Goal: Task Accomplishment & Management: Use online tool/utility

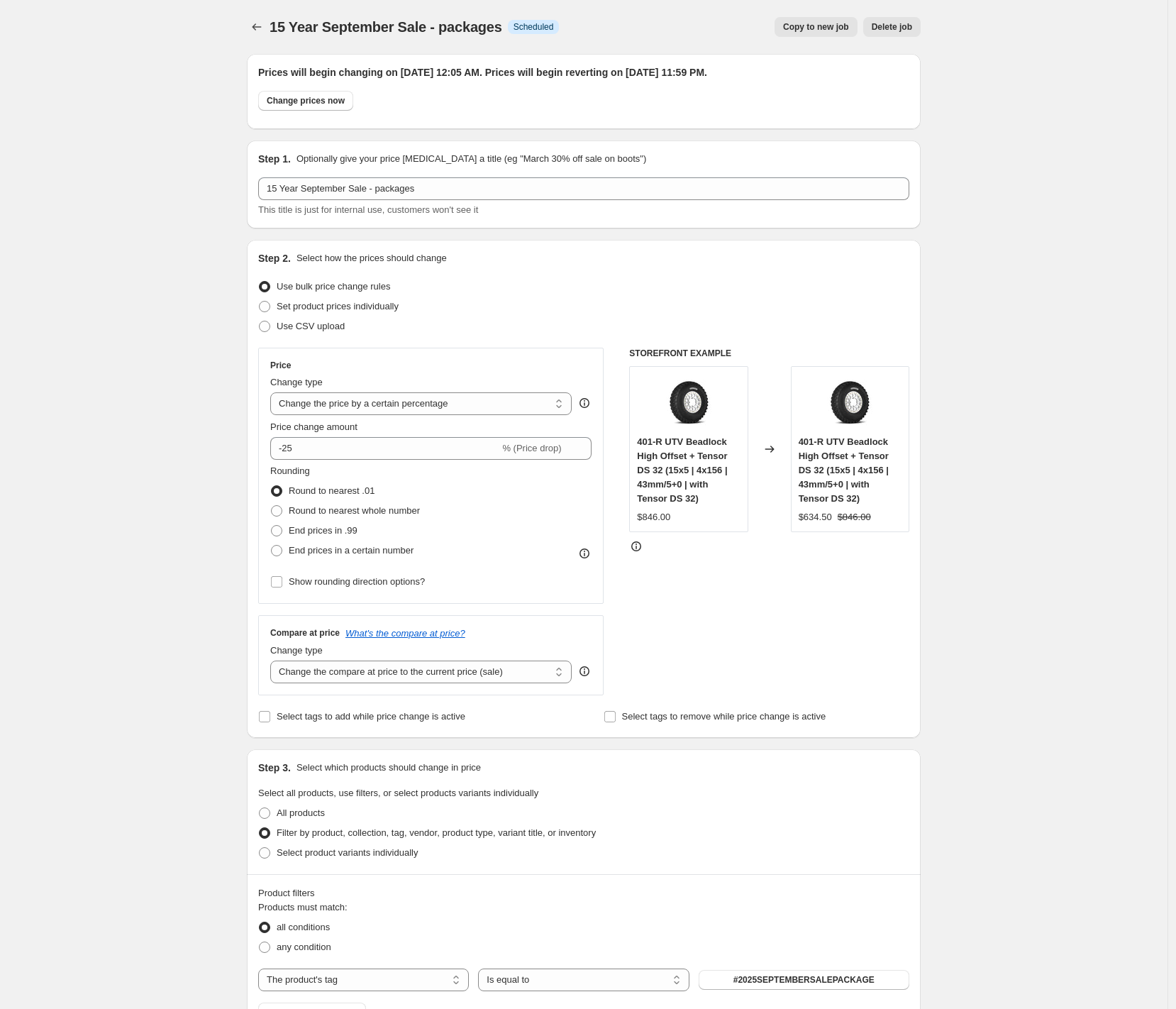
select select "percentage"
select select "tag"
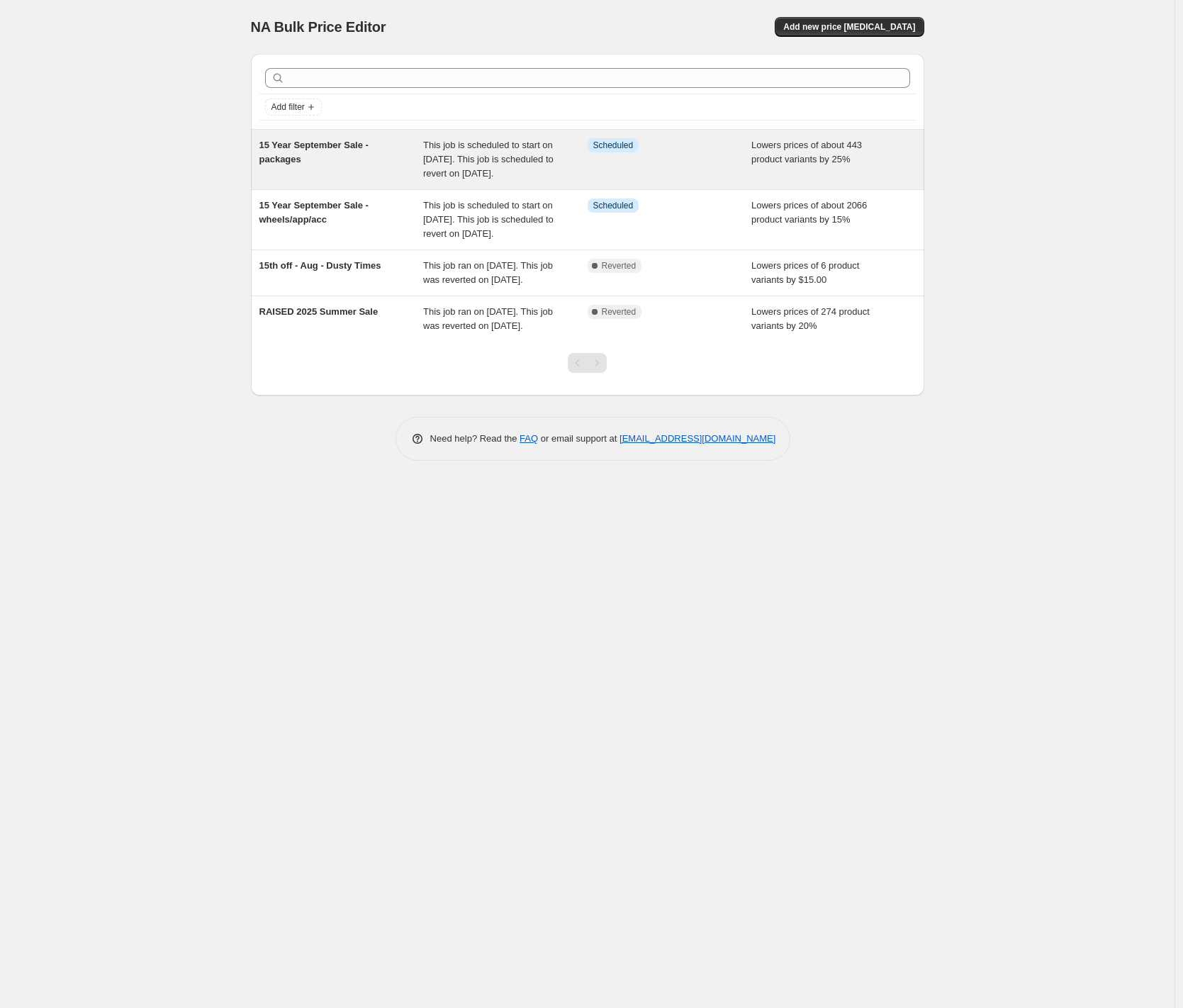
click at [508, 155] on span "This job is scheduled to start on [DATE]. This job is scheduled to revert on [D…" at bounding box center [488, 159] width 131 height 39
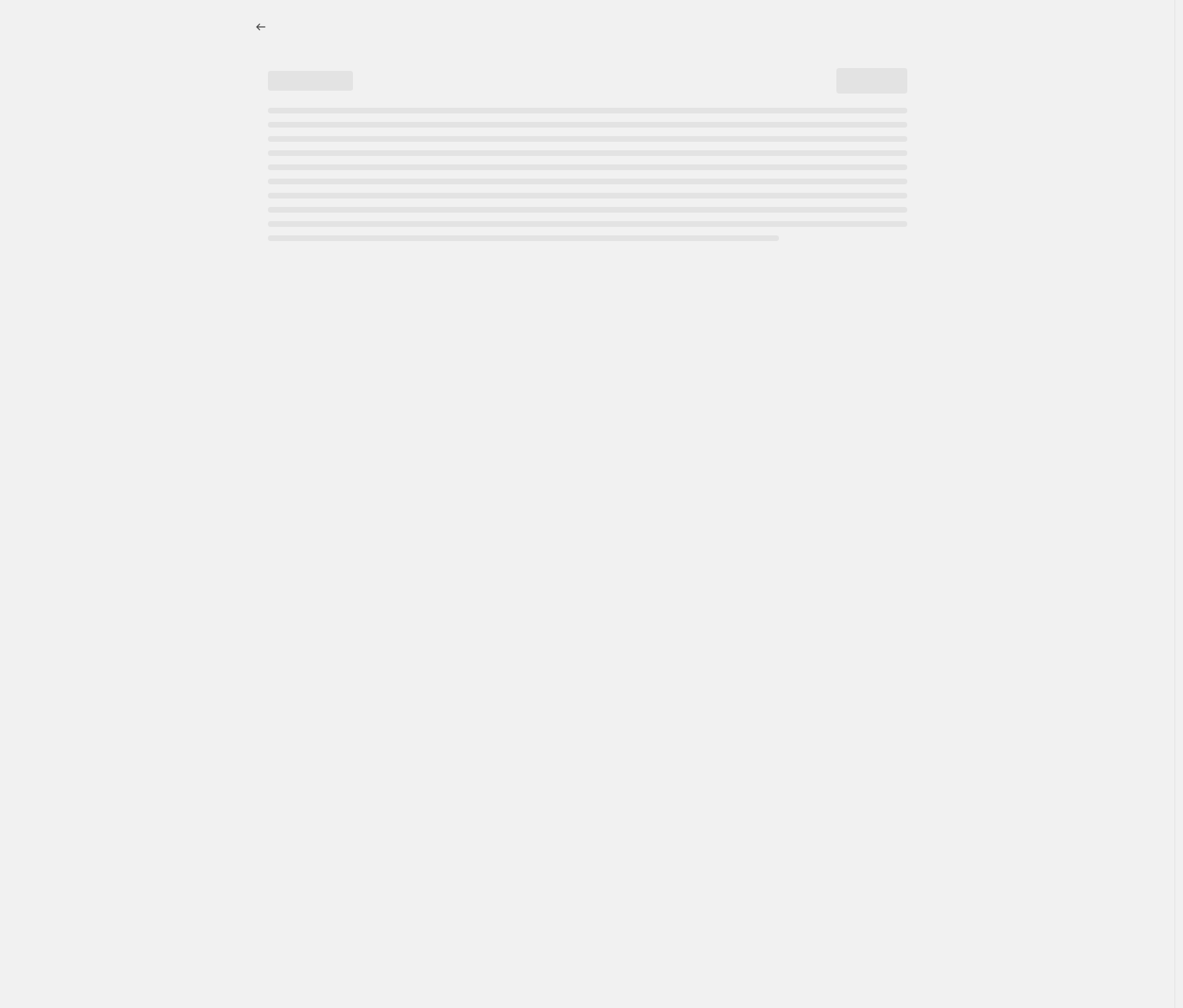
select select "percentage"
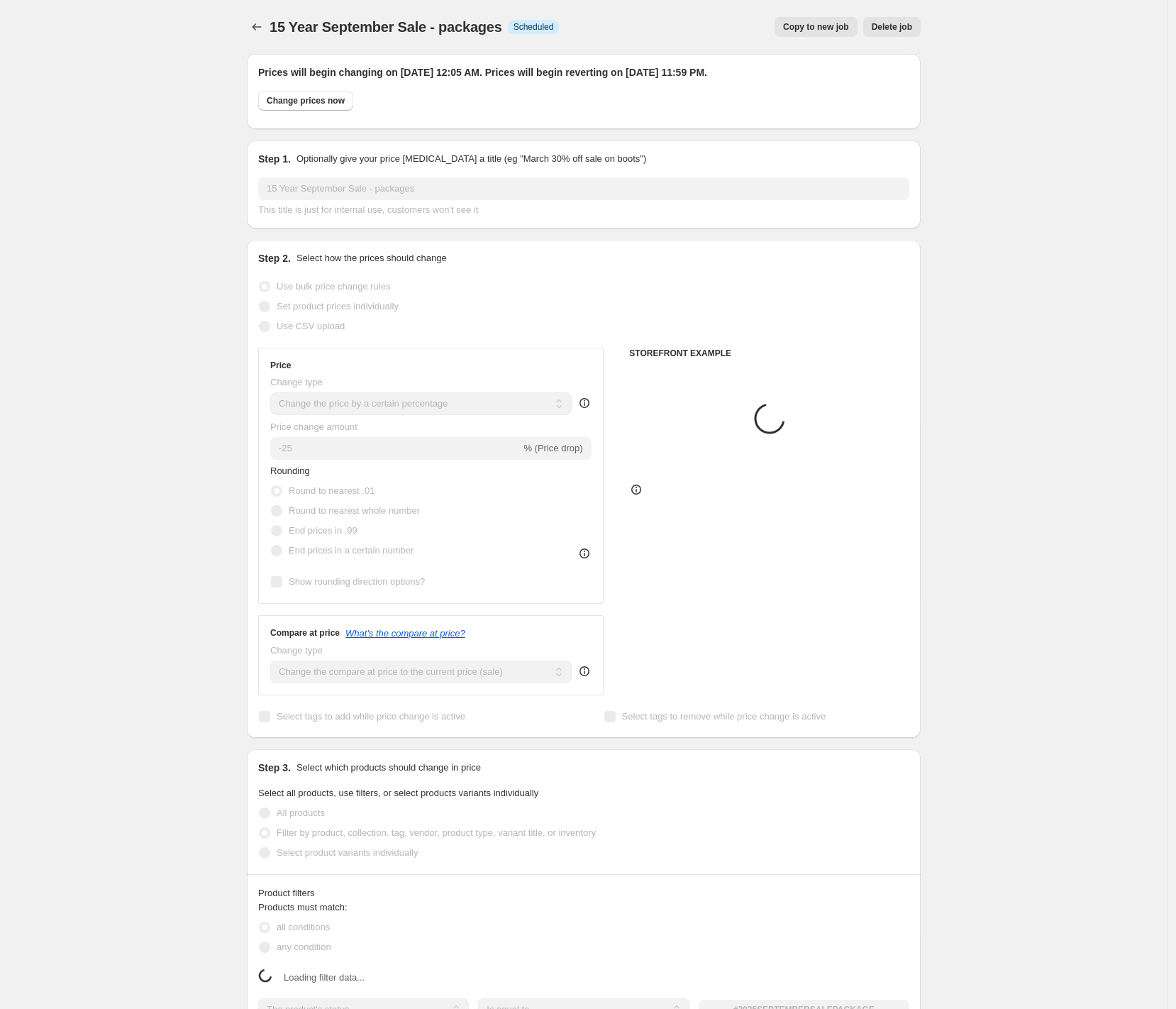
select select "tag"
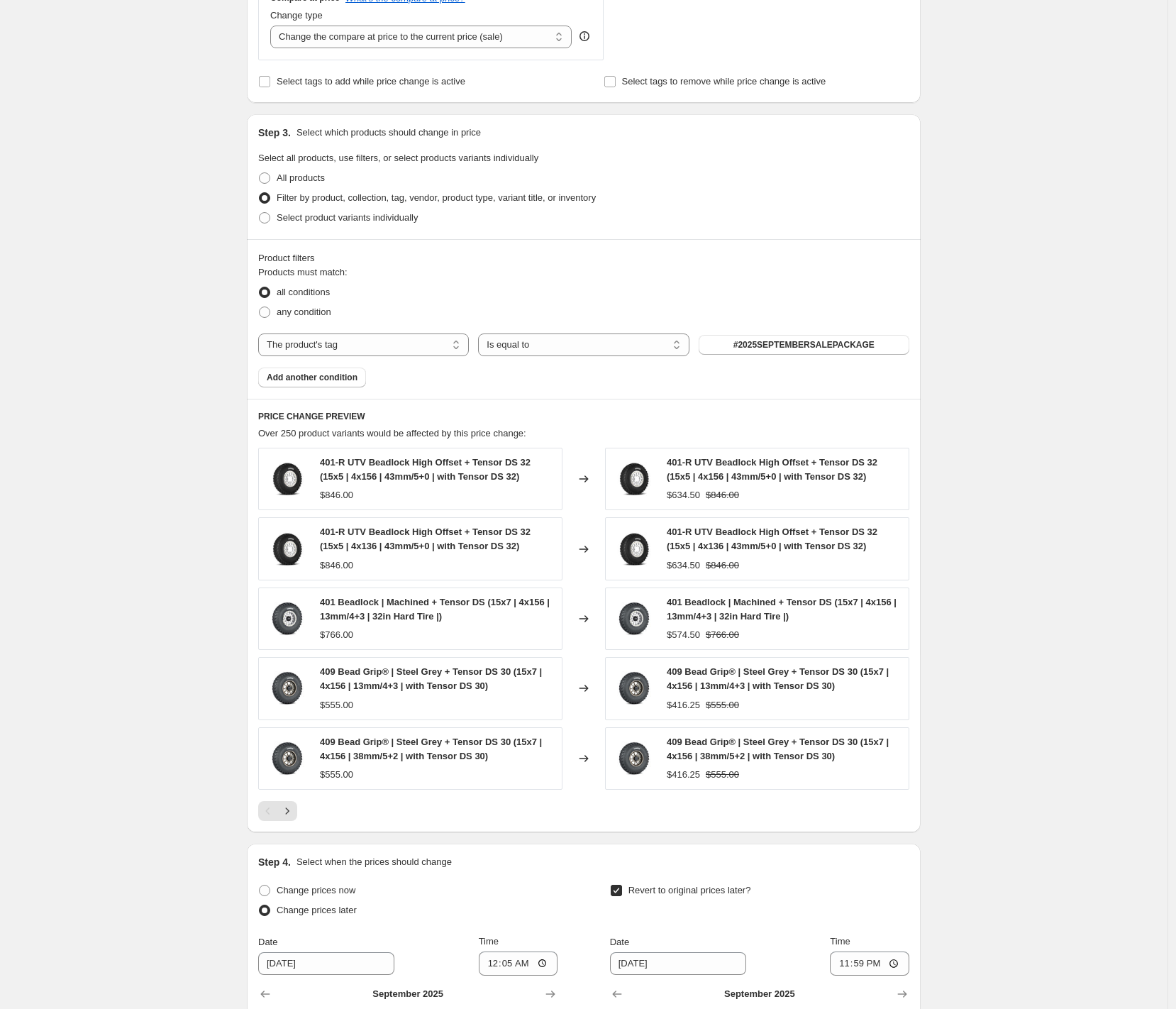
scroll to position [921, 0]
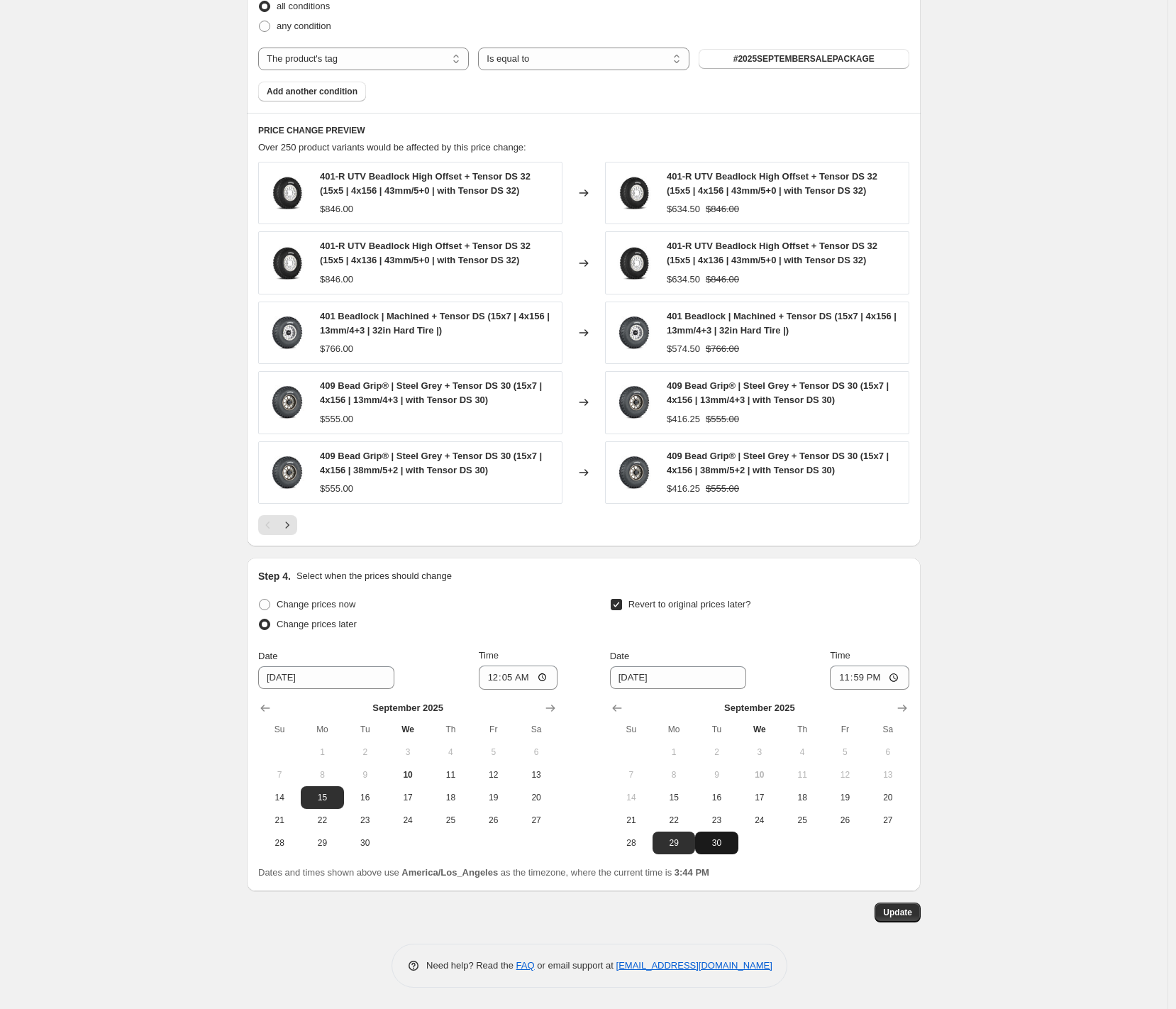
click at [720, 842] on span "30" at bounding box center [716, 843] width 31 height 11
type input "[DATE]"
click at [895, 916] on span "Update" at bounding box center [898, 912] width 29 height 11
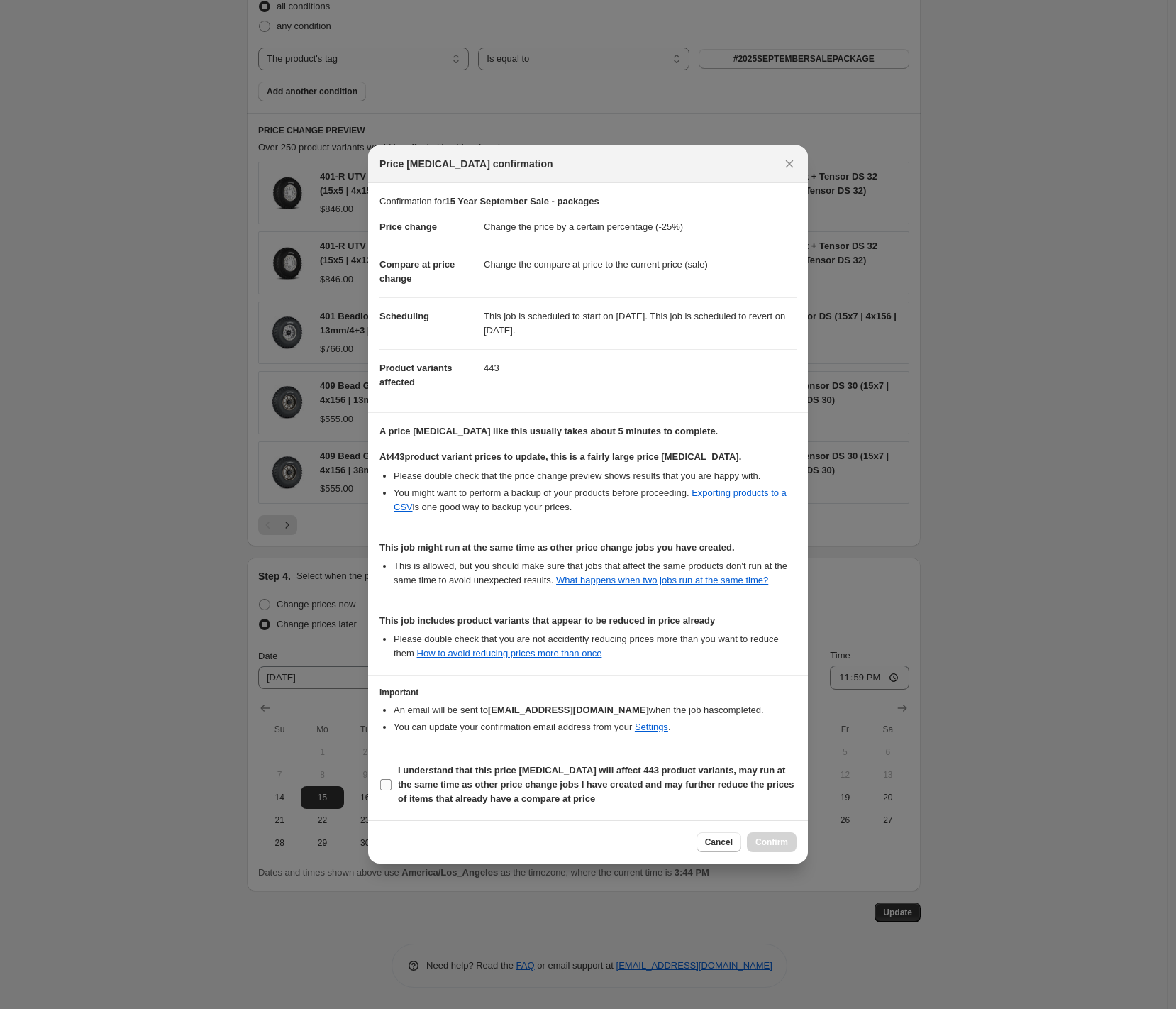
click at [407, 797] on b "I understand that this price [MEDICAL_DATA] will affect 443 product variants, m…" at bounding box center [595, 785] width 396 height 39
click at [391, 790] on input "I understand that this price [MEDICAL_DATA] will affect 443 product variants, m…" at bounding box center [386, 785] width 11 height 11
checkbox input "true"
click at [776, 848] on span "Confirm" at bounding box center [772, 842] width 32 height 11
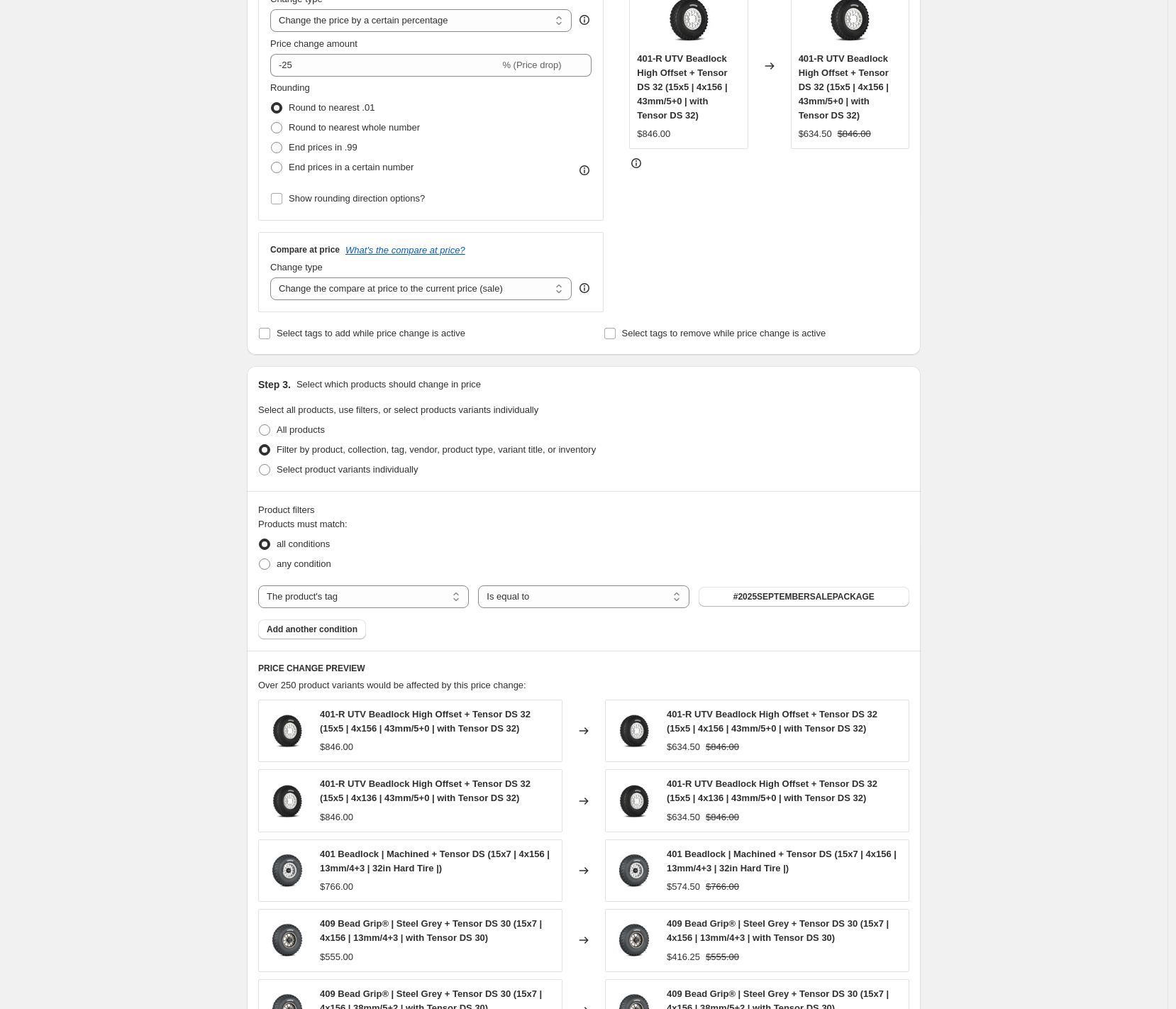
scroll to position [310, 0]
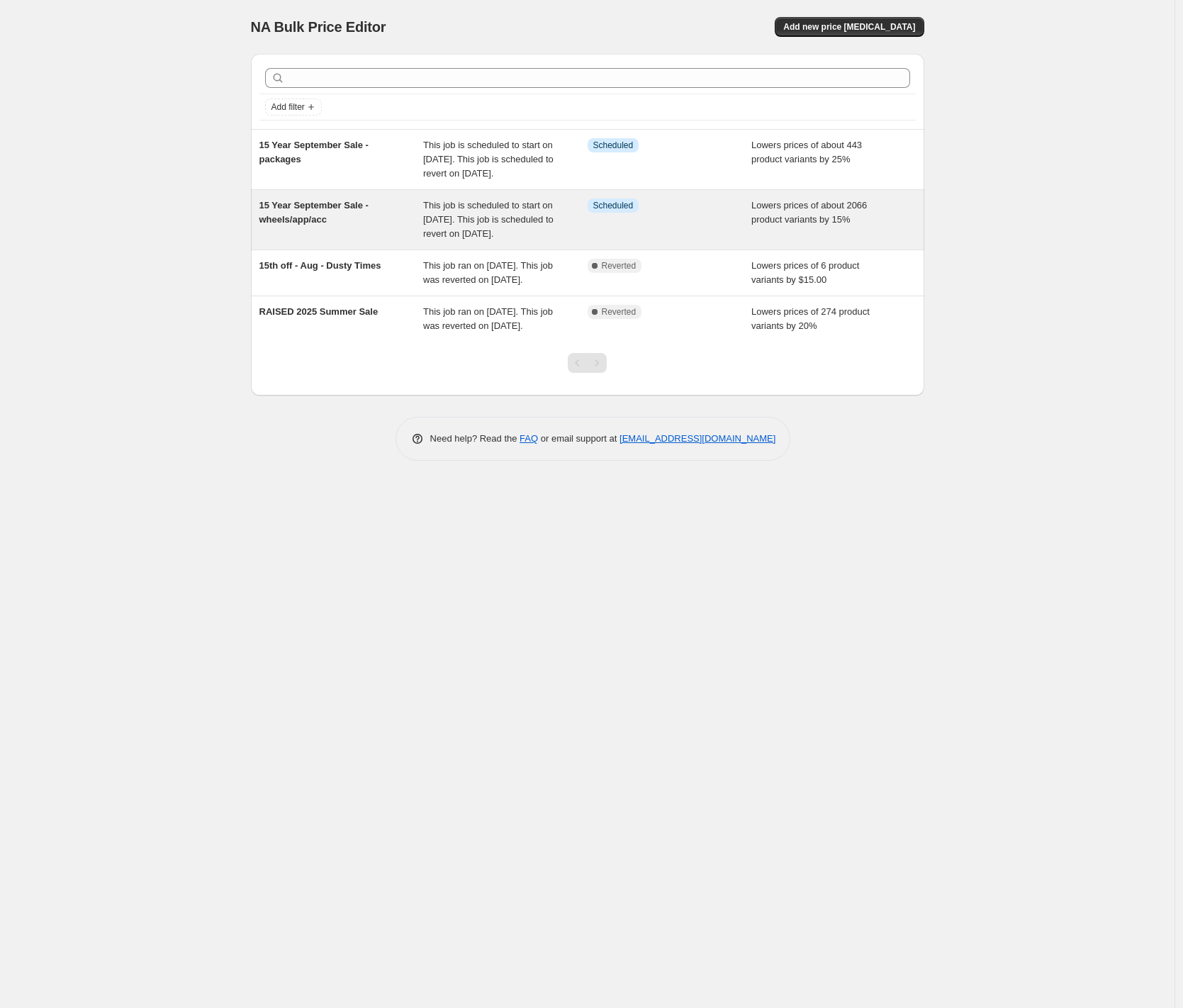
click at [490, 239] on span "This job is scheduled to start on [DATE]. This job is scheduled to revert on [D…" at bounding box center [488, 219] width 131 height 39
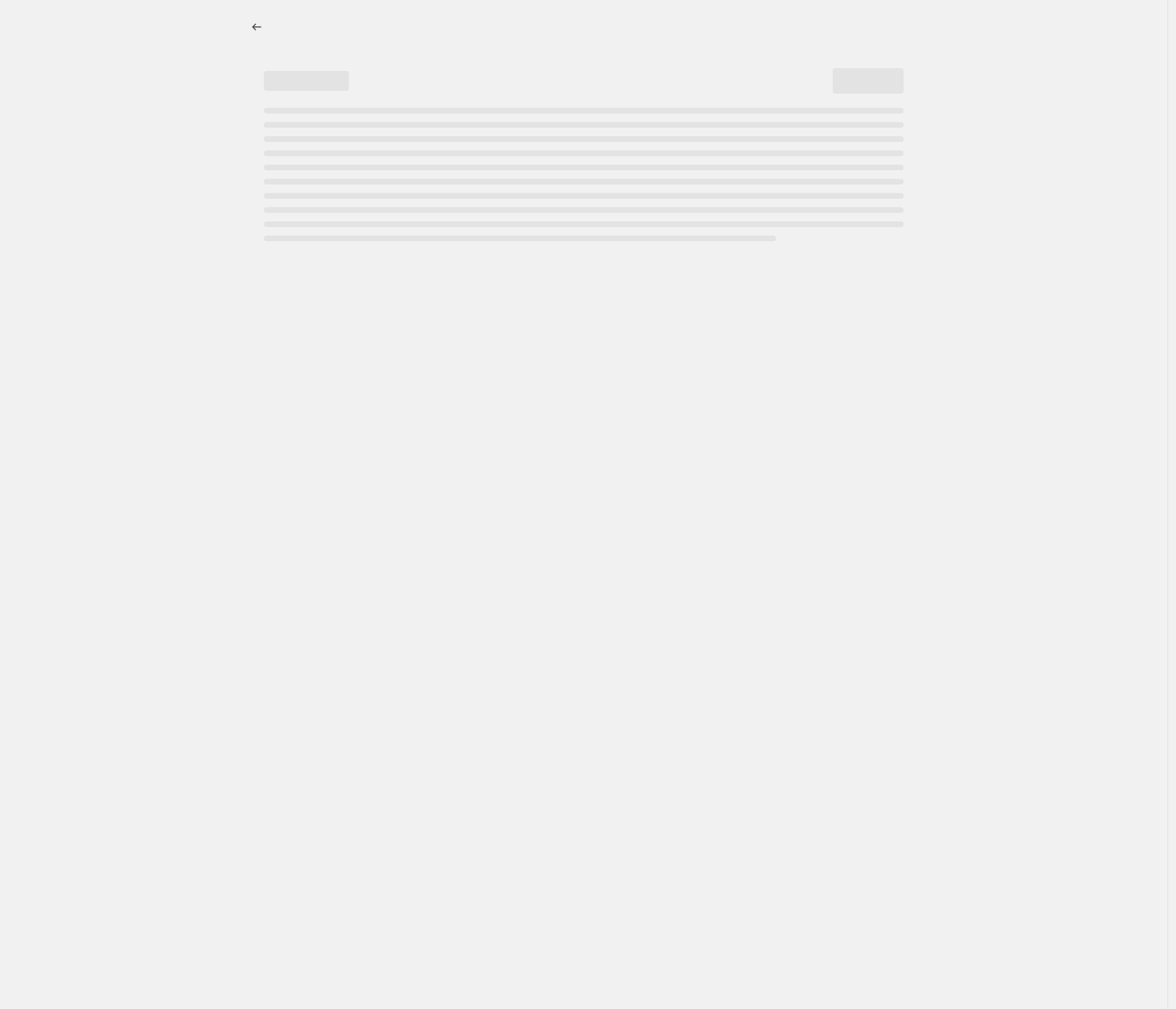
select select "percentage"
select select "tag"
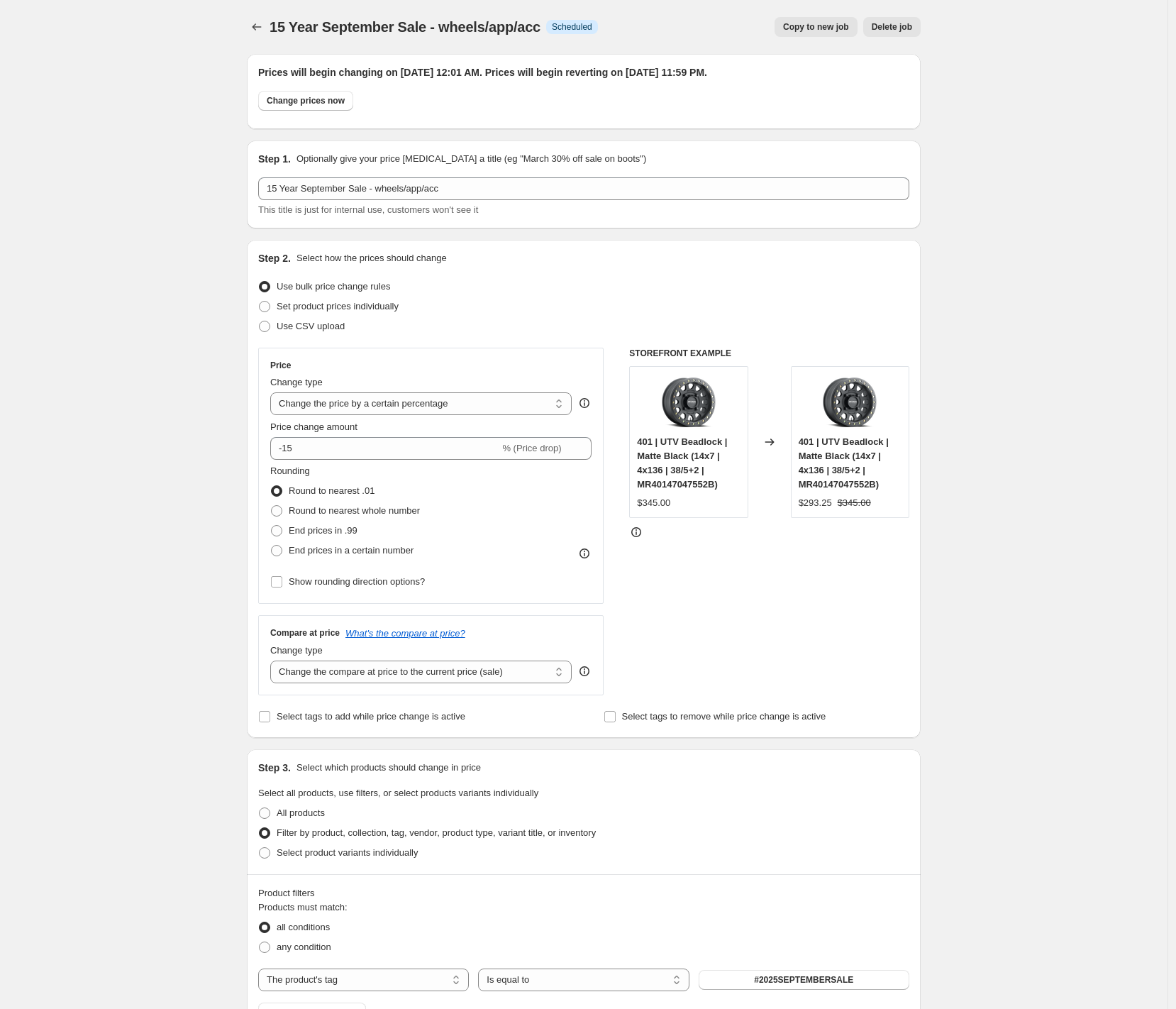
scroll to position [921, 0]
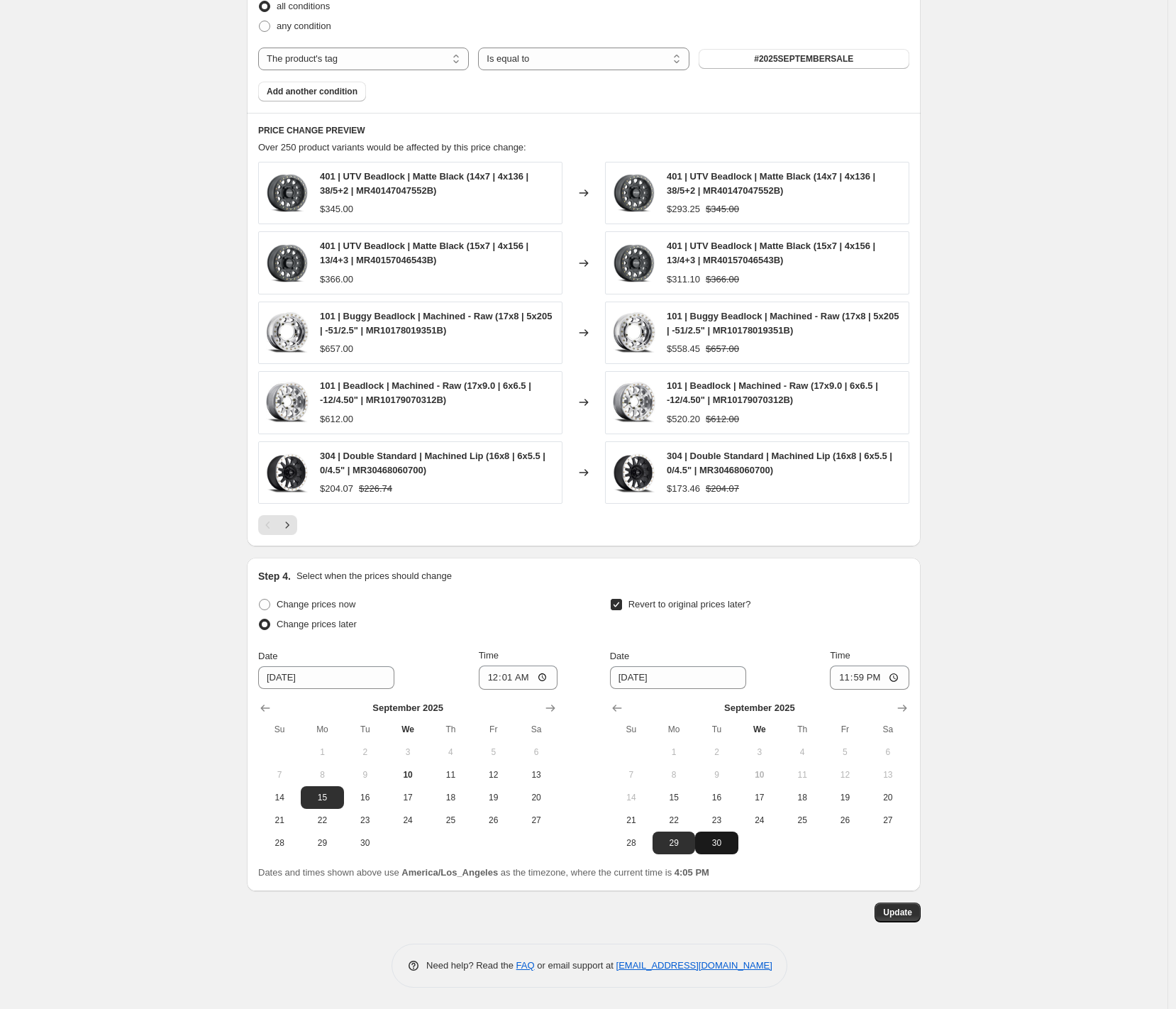
click at [726, 847] on span "30" at bounding box center [716, 843] width 31 height 11
type input "[DATE]"
click at [897, 912] on span "Update" at bounding box center [898, 912] width 29 height 11
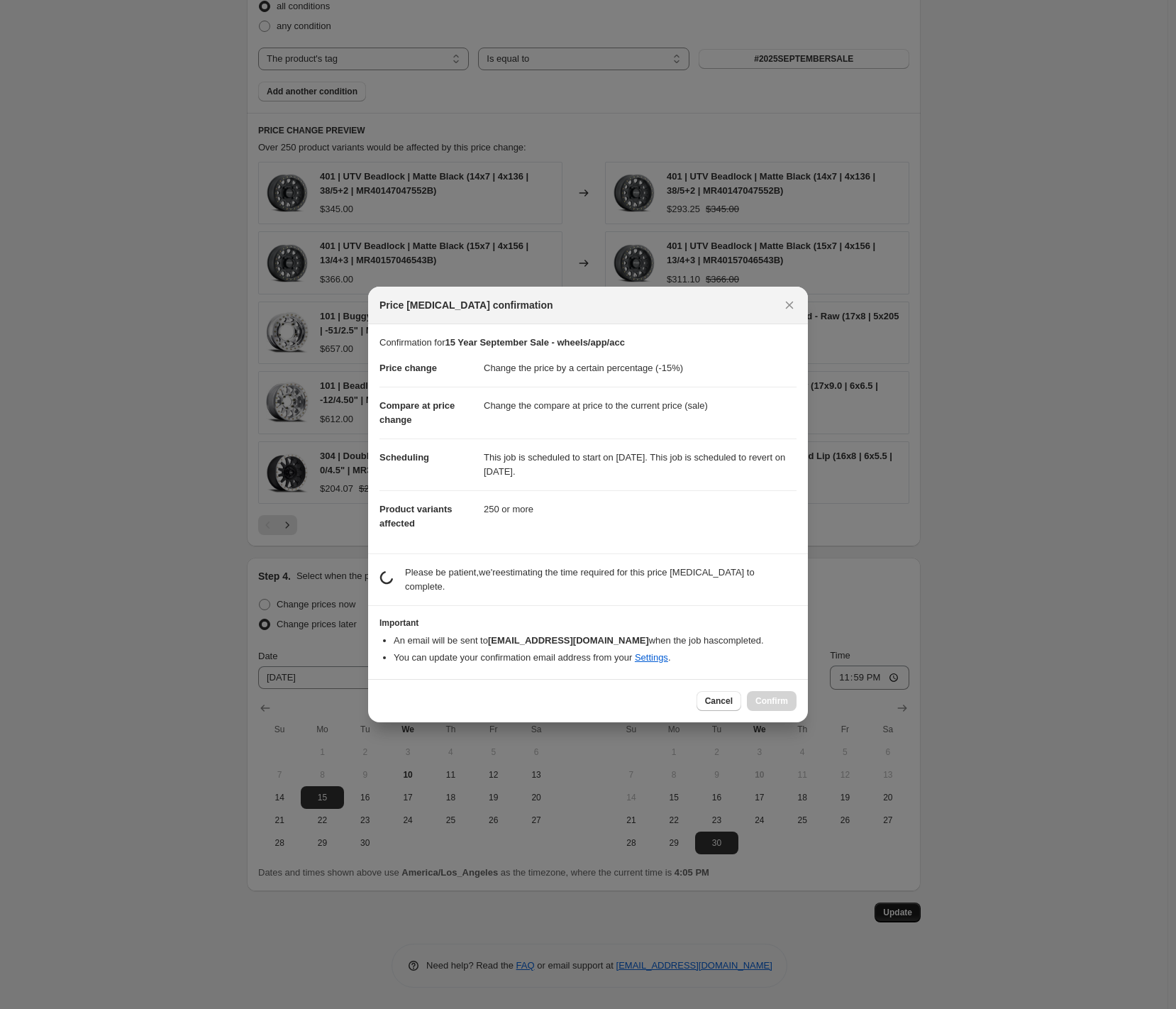
scroll to position [0, 0]
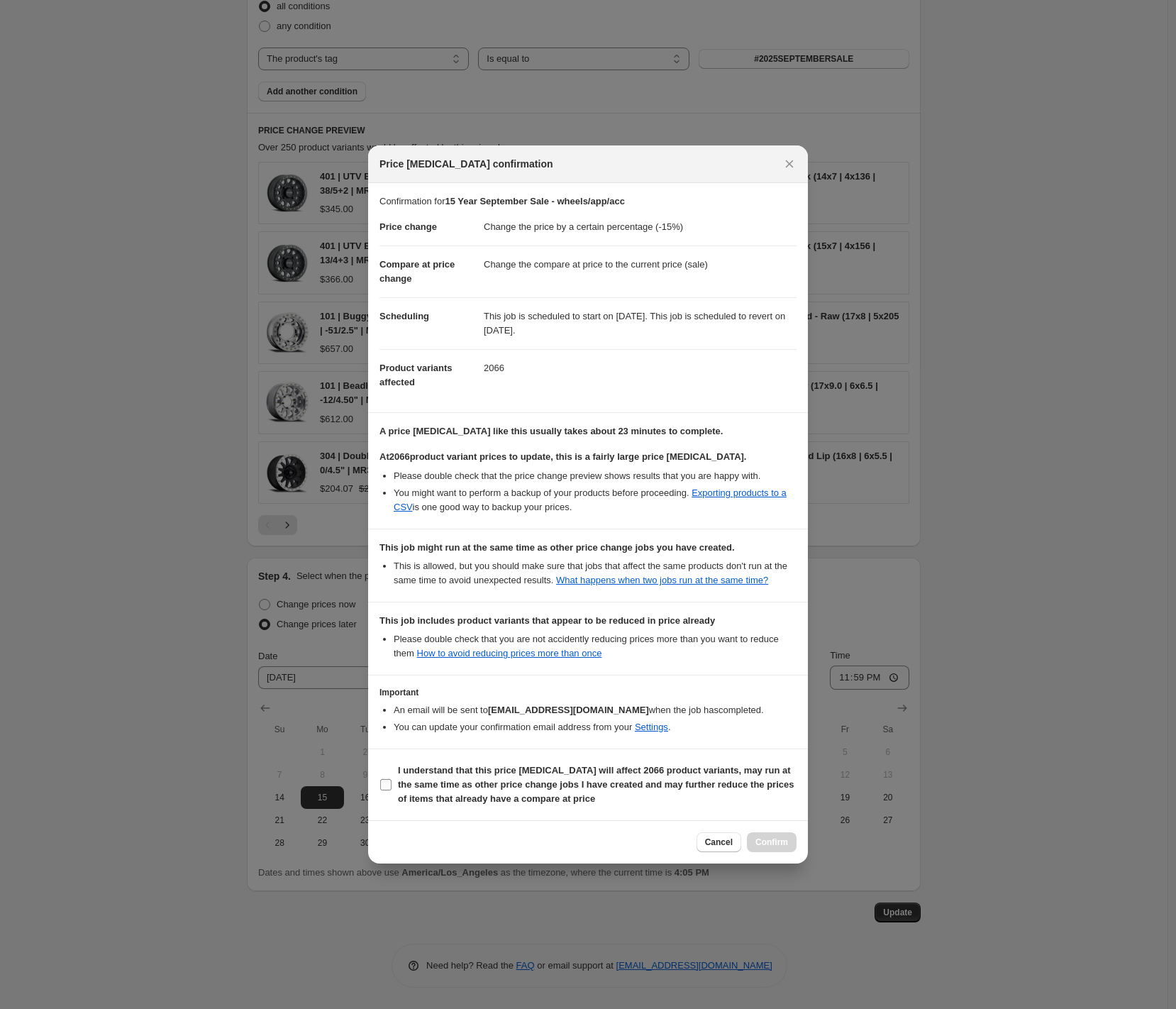
click at [438, 790] on span "I understand that this price [MEDICAL_DATA] will affect 2066 product variants, …" at bounding box center [597, 785] width 399 height 42
click at [391, 790] on input "I understand that this price [MEDICAL_DATA] will affect 2066 product variants, …" at bounding box center [386, 785] width 11 height 11
checkbox input "true"
click at [778, 848] on span "Confirm" at bounding box center [772, 842] width 32 height 11
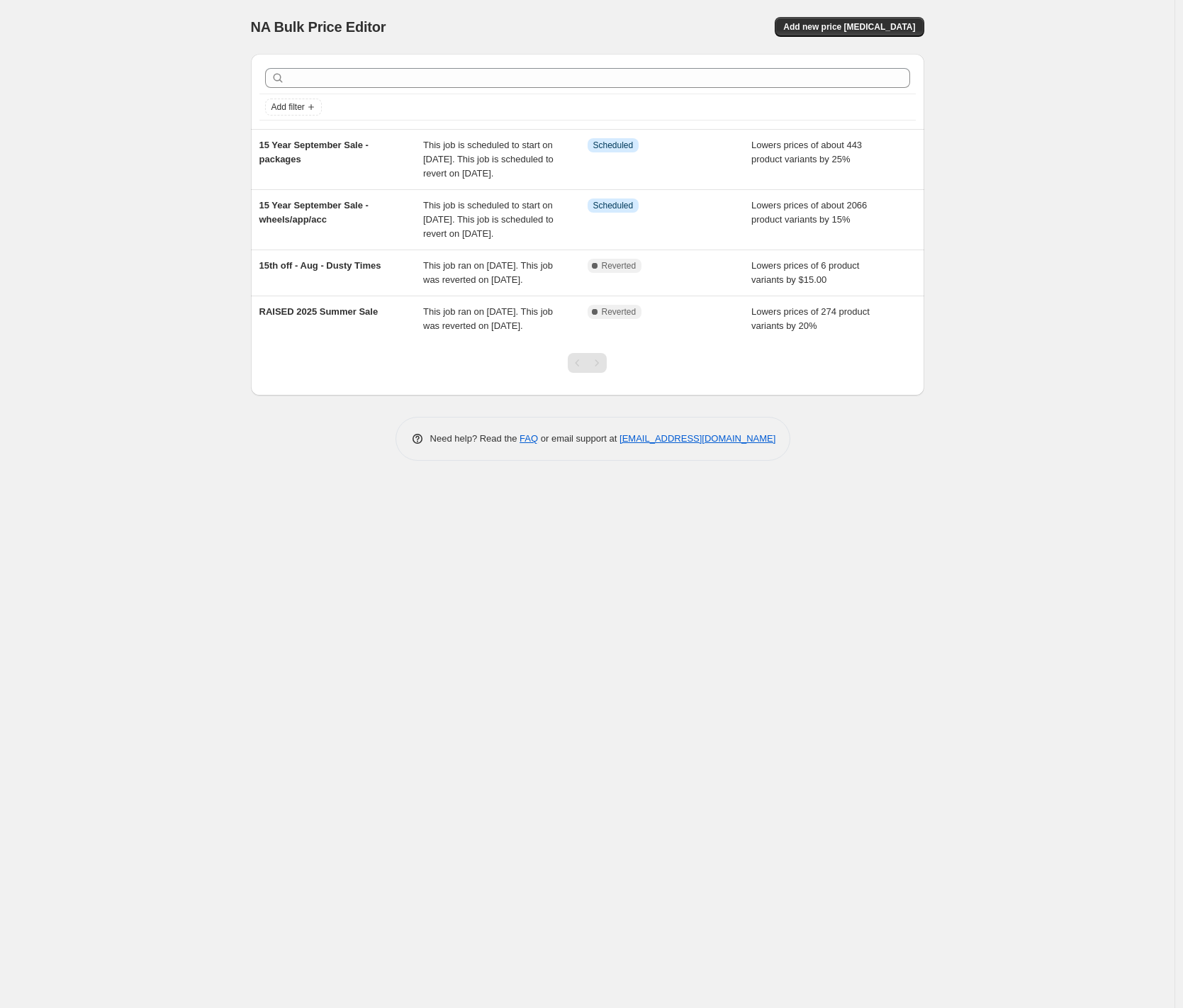
click at [155, 476] on div "NA Bulk Price Editor. This page is ready NA Bulk Price Editor Add new price [ME…" at bounding box center [587, 504] width 1174 height 1008
